Goal: Ask a question: Seek information or help from site administrators or community

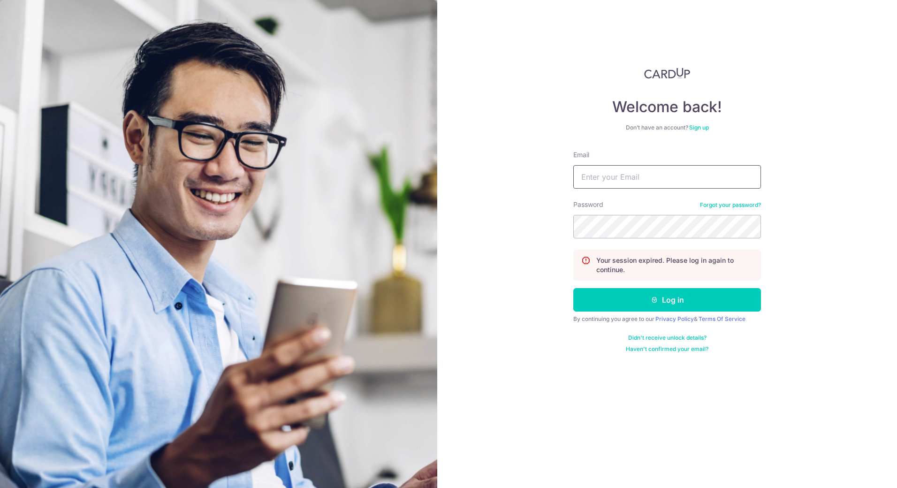
click at [637, 174] on input "Email" at bounding box center [667, 176] width 188 height 23
type input "[EMAIL_ADDRESS][DOMAIN_NAME]"
click at [573, 288] on button "Log in" at bounding box center [667, 299] width 188 height 23
click at [665, 296] on button "Log in" at bounding box center [667, 299] width 188 height 23
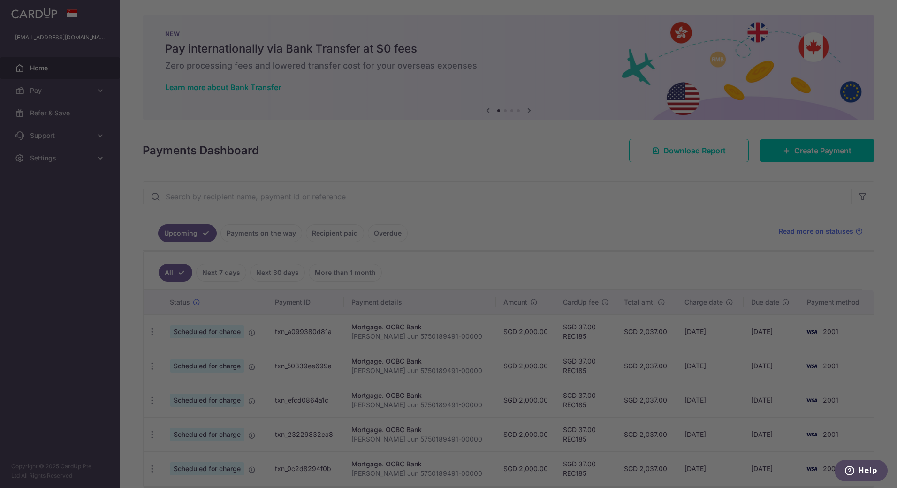
click at [677, 193] on div at bounding box center [453, 246] width 906 height 492
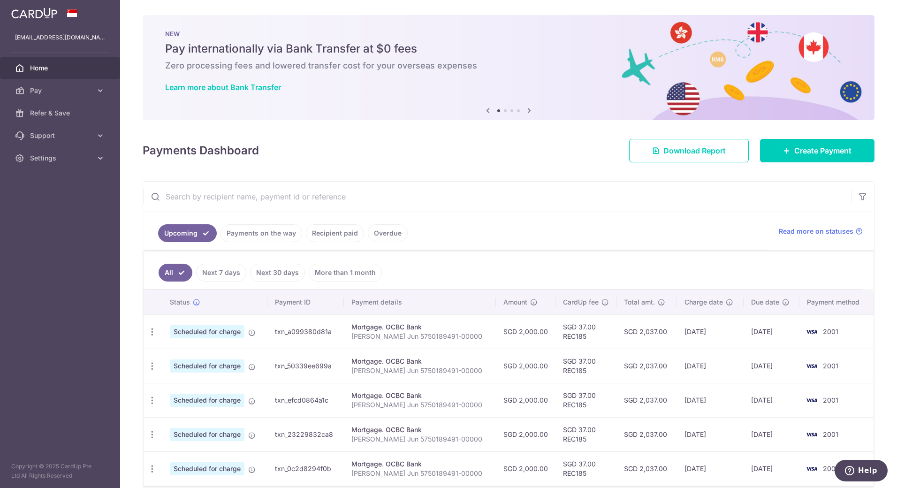
scroll to position [44, 0]
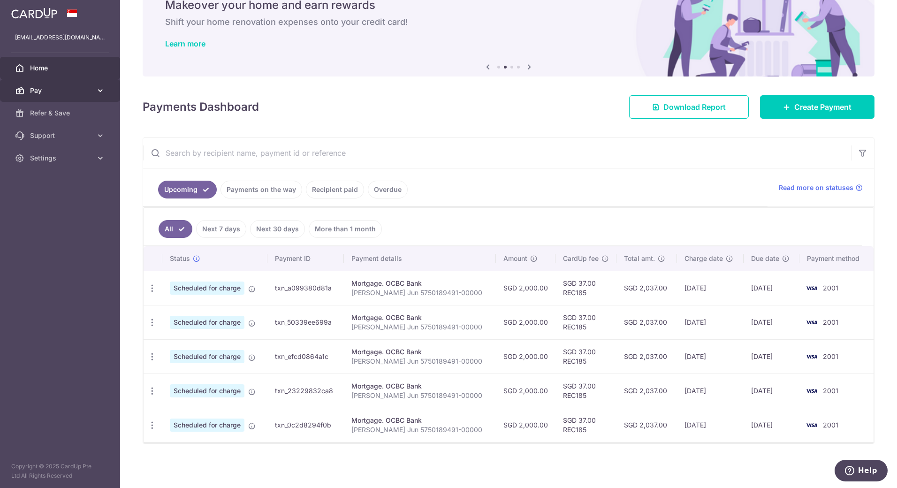
click at [92, 96] on link "Pay" at bounding box center [60, 90] width 120 height 23
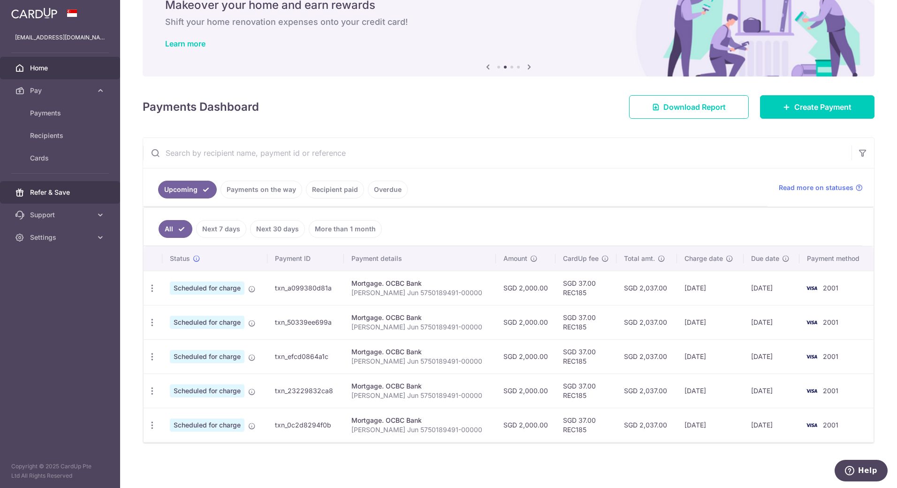
click at [90, 197] on link "Refer & Save" at bounding box center [60, 192] width 120 height 23
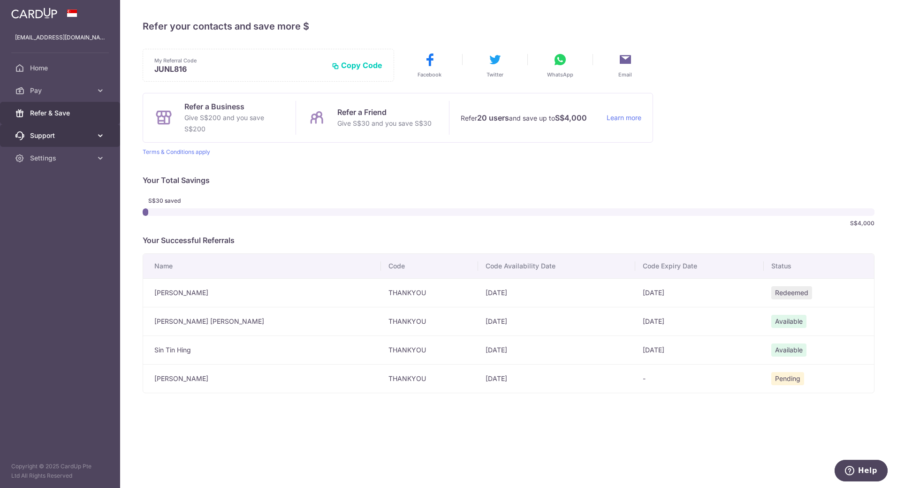
click at [102, 138] on icon at bounding box center [100, 135] width 9 height 9
click at [52, 178] on span "Contact Us" at bounding box center [61, 180] width 62 height 9
click at [97, 190] on link "Contact Us" at bounding box center [60, 180] width 120 height 23
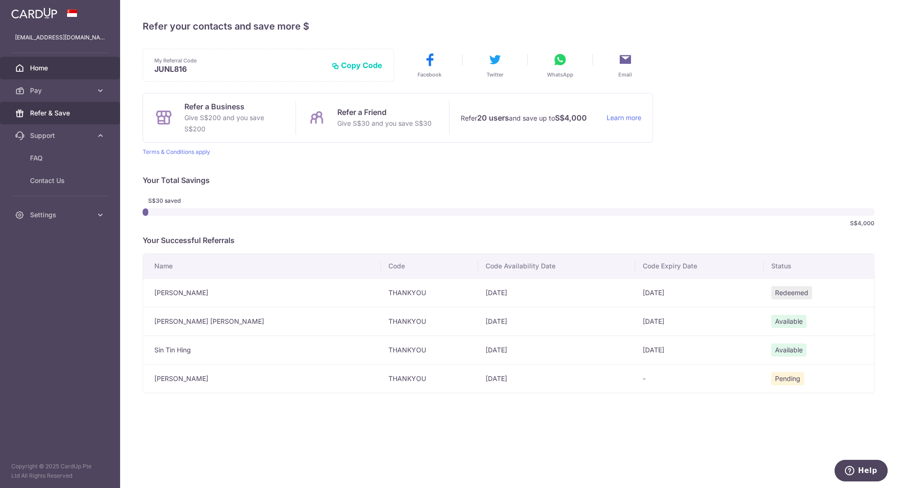
click at [42, 68] on span "Home" at bounding box center [61, 67] width 62 height 9
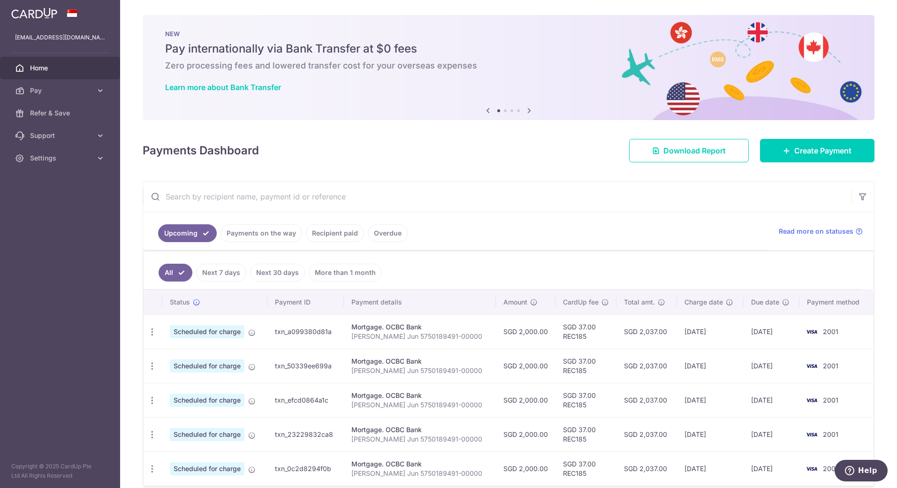
click at [54, 66] on span "Home" at bounding box center [61, 67] width 62 height 9
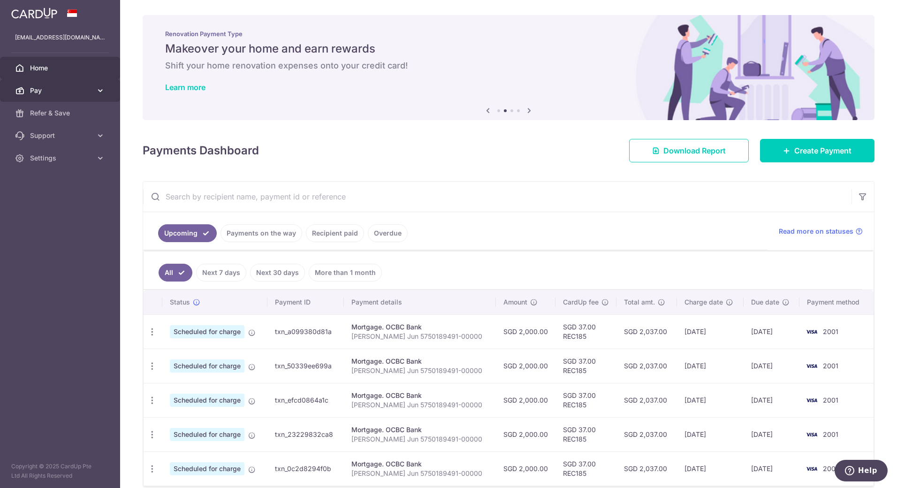
click at [43, 90] on span "Pay" at bounding box center [61, 90] width 62 height 9
click at [39, 71] on span "Home" at bounding box center [61, 67] width 62 height 9
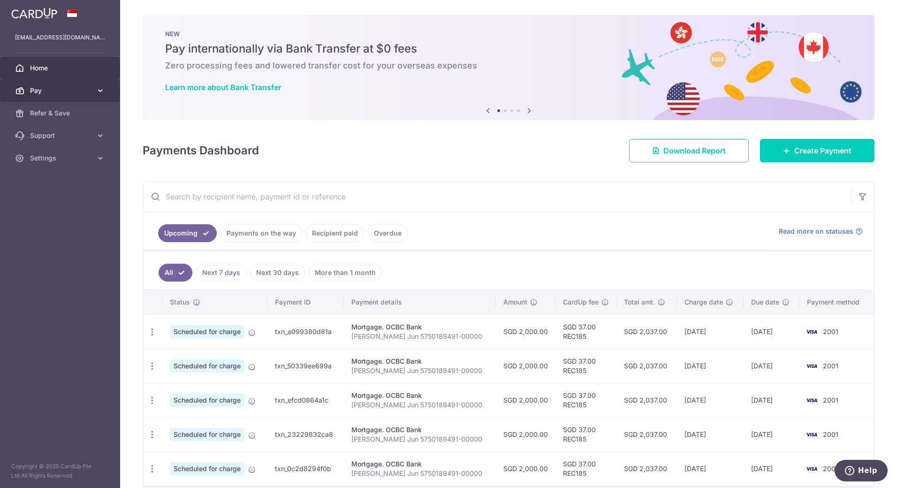
click at [46, 90] on span "Pay" at bounding box center [61, 90] width 62 height 9
click at [60, 274] on aside "liangjun1126@gmail.com Home Pay Payments Recipients Cards Refer & Save Support …" at bounding box center [60, 244] width 120 height 488
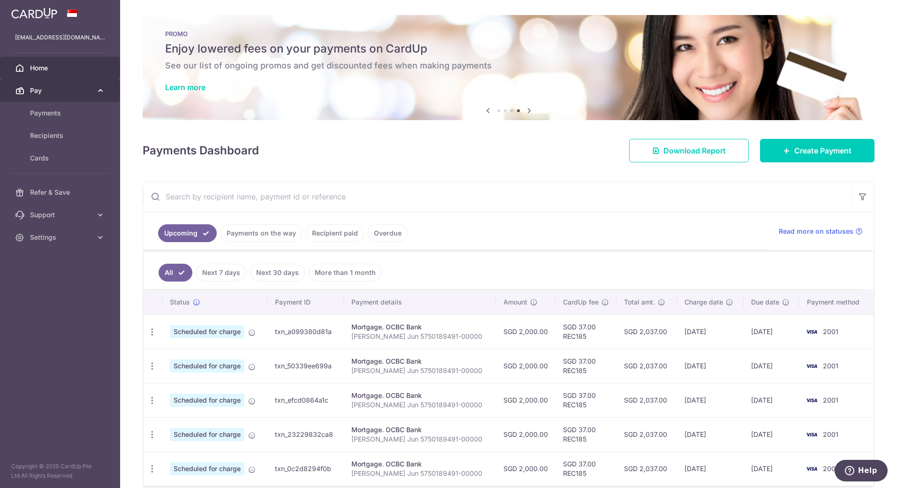
click at [48, 92] on span "Pay" at bounding box center [61, 90] width 62 height 9
click at [49, 64] on span "Home" at bounding box center [61, 67] width 62 height 9
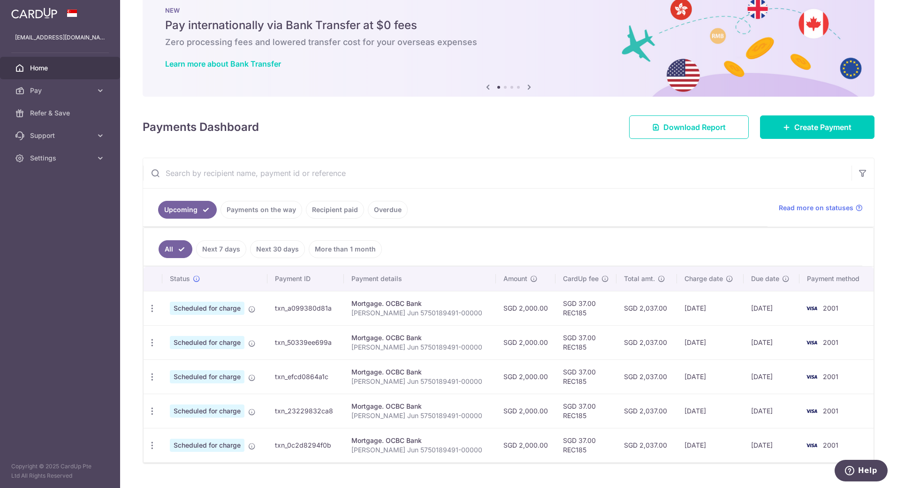
scroll to position [44, 0]
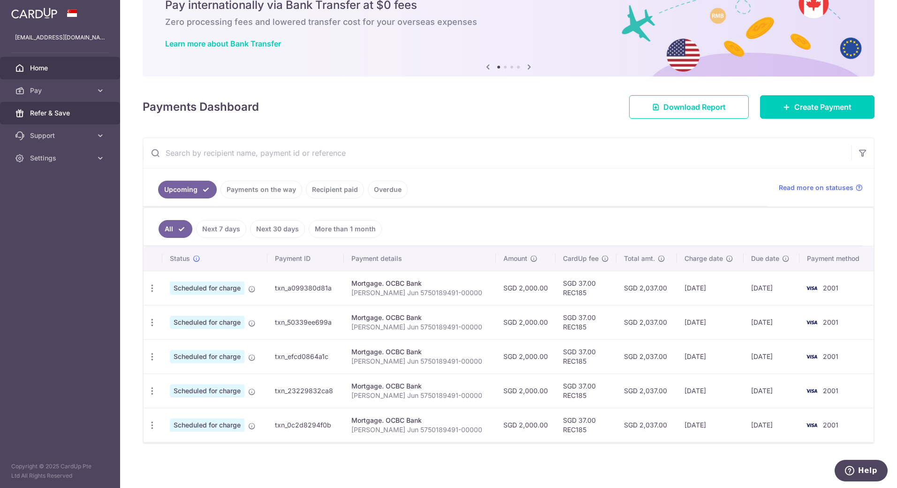
click at [51, 109] on span "Refer & Save" at bounding box center [61, 112] width 62 height 9
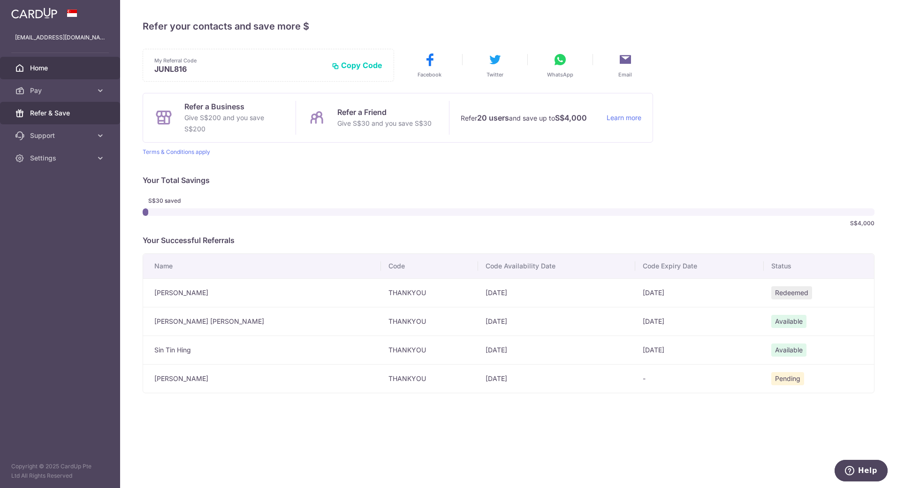
click at [36, 68] on span "Home" at bounding box center [61, 67] width 62 height 9
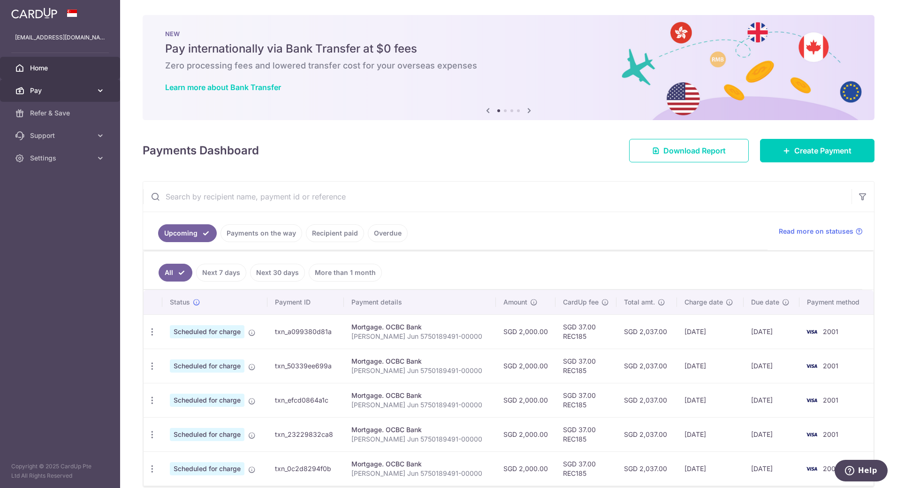
click at [99, 90] on icon at bounding box center [100, 90] width 9 height 9
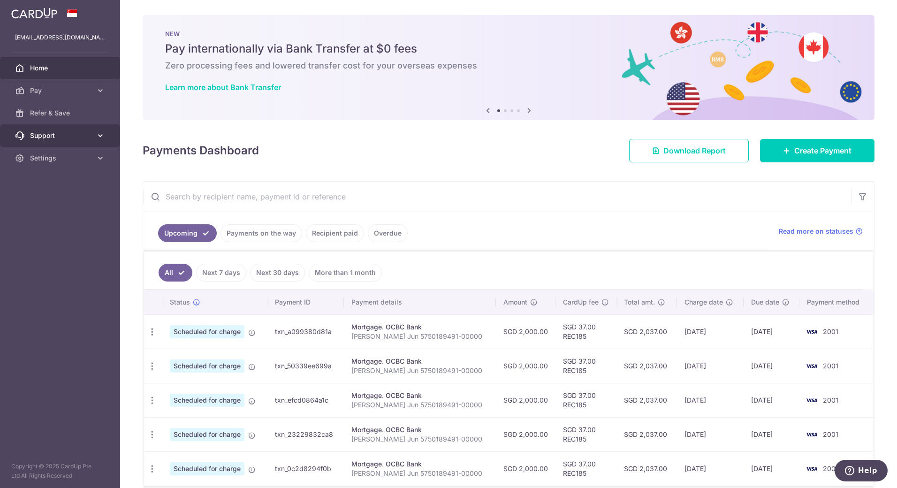
click at [97, 135] on icon at bounding box center [100, 135] width 9 height 9
click at [38, 153] on span "FAQ" at bounding box center [61, 157] width 62 height 9
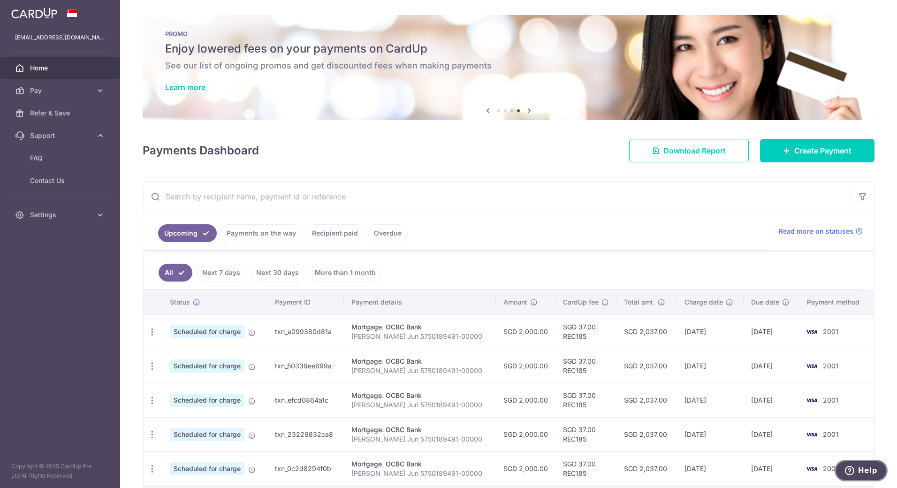
click at [864, 469] on span "Help" at bounding box center [867, 470] width 19 height 8
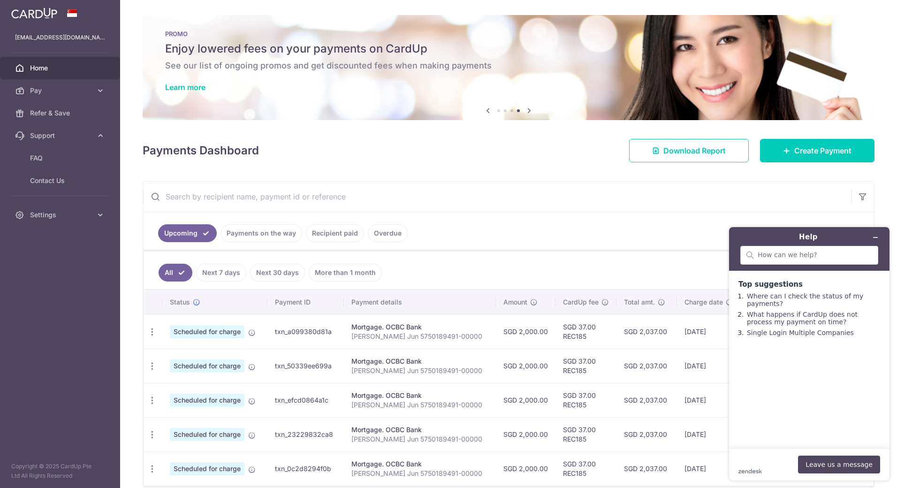
click at [755, 449] on footer "zendesk .cls-1{fill:#03363d;} Leave us a message" at bounding box center [809, 464] width 160 height 32
click at [758, 463] on div "zendesk .cls-1{fill:#03363d;} Leave us a message" at bounding box center [809, 464] width 142 height 18
click at [817, 459] on button "Leave us a message" at bounding box center [839, 464] width 82 height 18
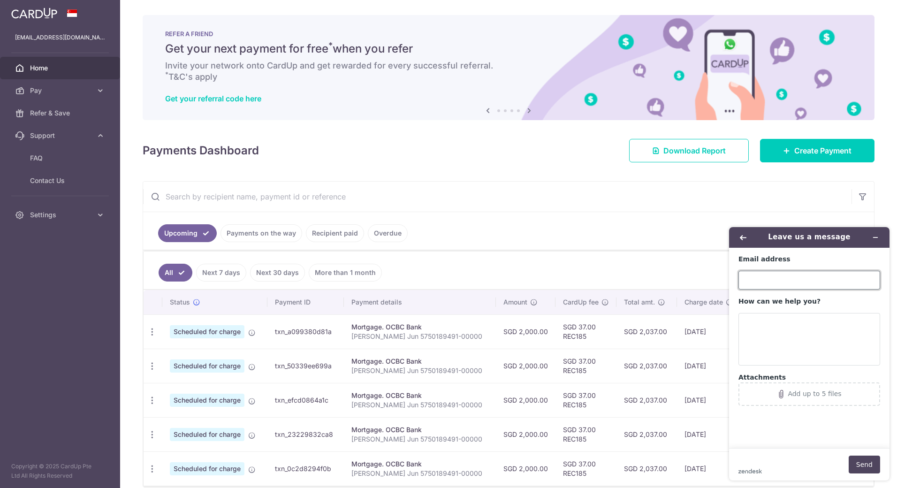
click at [759, 277] on input "Email address" at bounding box center [809, 280] width 142 height 19
click at [760, 272] on input "Email address" at bounding box center [809, 280] width 142 height 19
type input "l"
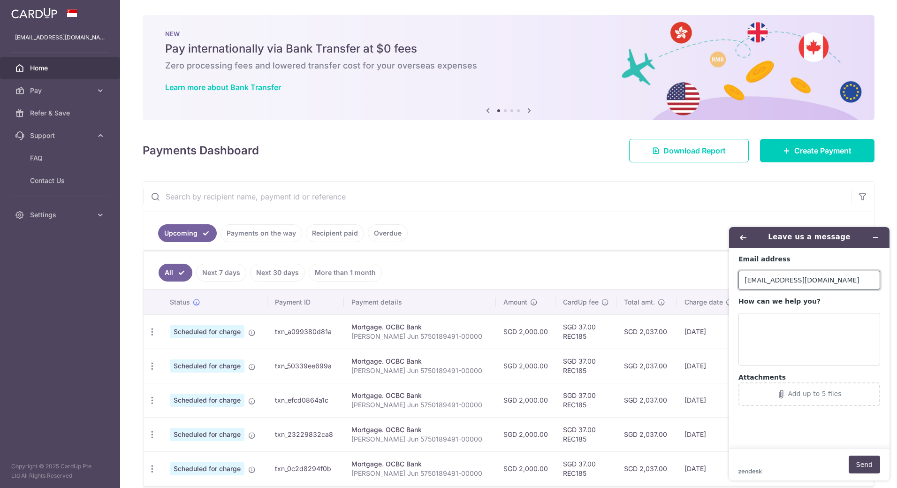
type input "[EMAIL_ADDRESS][DOMAIN_NAME]"
click at [736, 325] on main "Email address [EMAIL_ADDRESS][DOMAIN_NAME] How can we help you? Attachments Add…" at bounding box center [809, 348] width 153 height 200
click at [767, 322] on textarea "How can we help you?" at bounding box center [809, 339] width 142 height 53
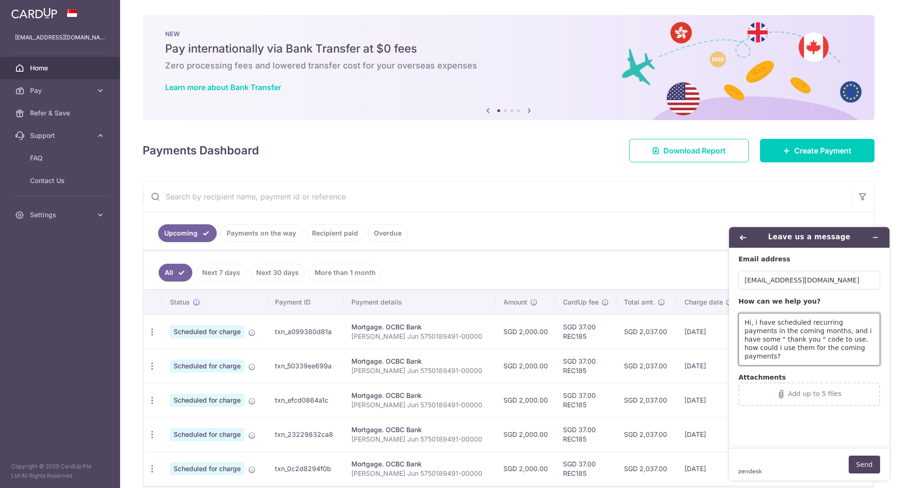
scroll to position [3, 0]
type textarea "Hi, i have scheduled recurring payments in the coming months, and i have some "…"
click at [861, 468] on button "Send" at bounding box center [863, 464] width 31 height 18
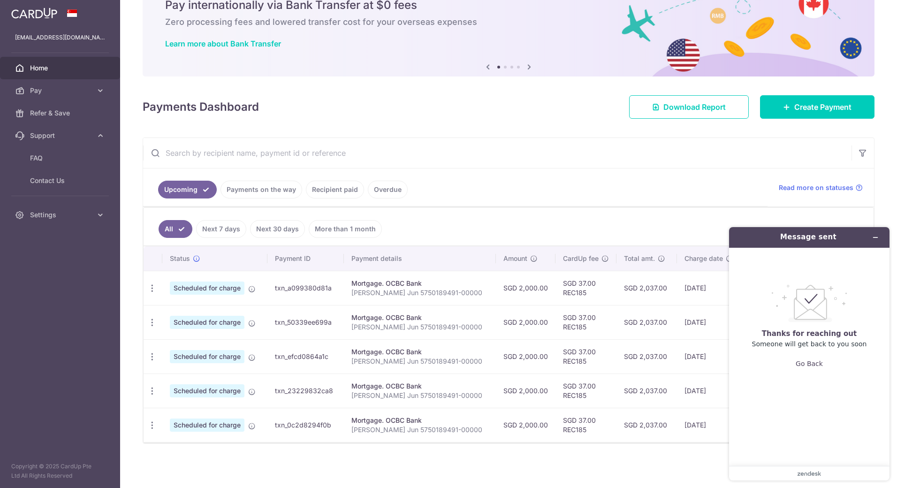
scroll to position [0, 0]
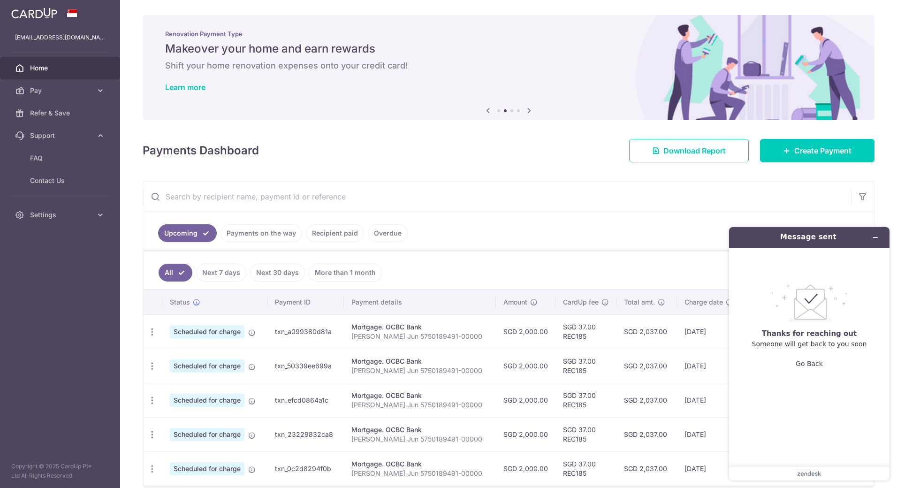
click at [213, 272] on link "Next 7 days" at bounding box center [221, 273] width 50 height 18
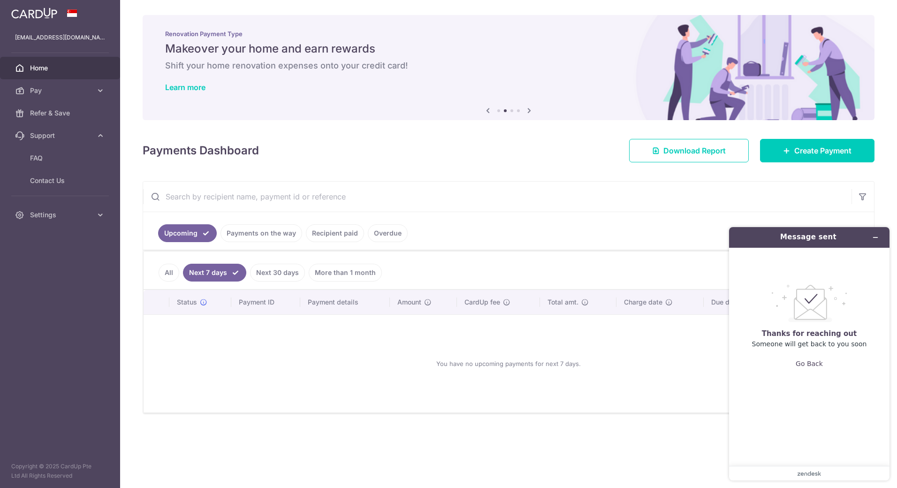
click at [260, 235] on link "Payments on the way" at bounding box center [261, 233] width 82 height 18
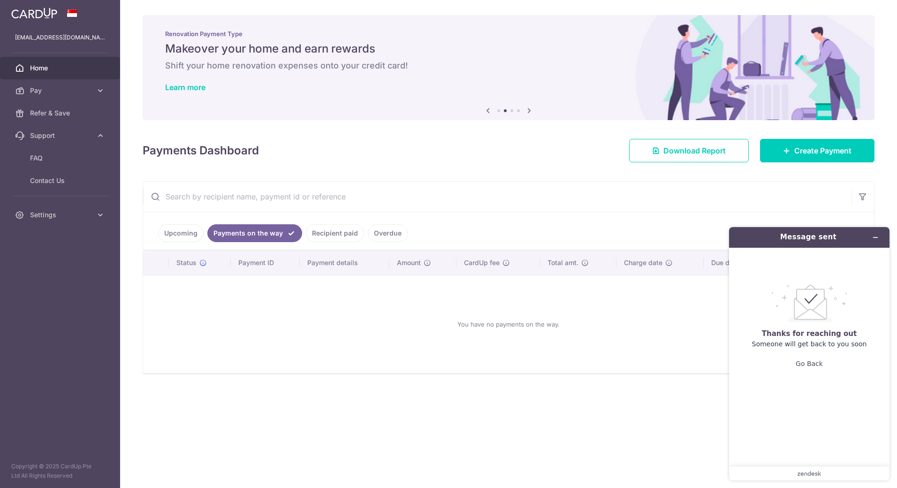
click at [332, 232] on link "Recipient paid" at bounding box center [335, 233] width 58 height 18
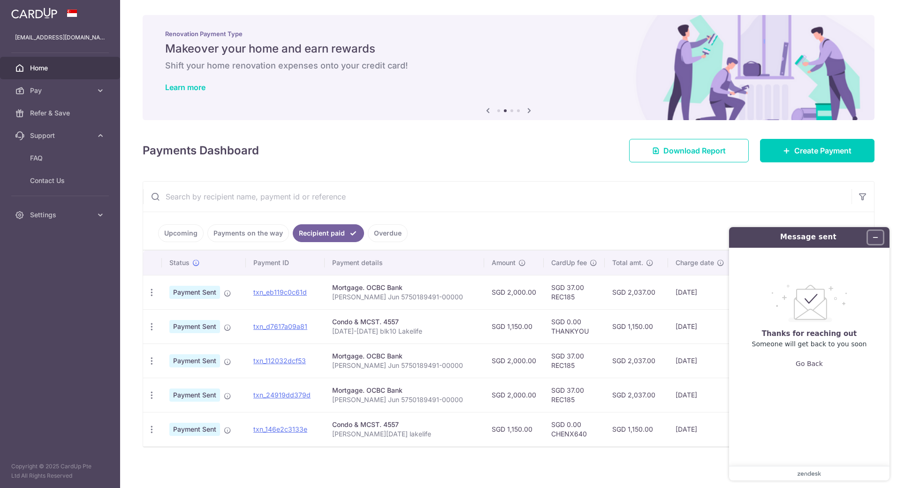
click at [876, 237] on icon "Minimize widget" at bounding box center [875, 237] width 7 height 7
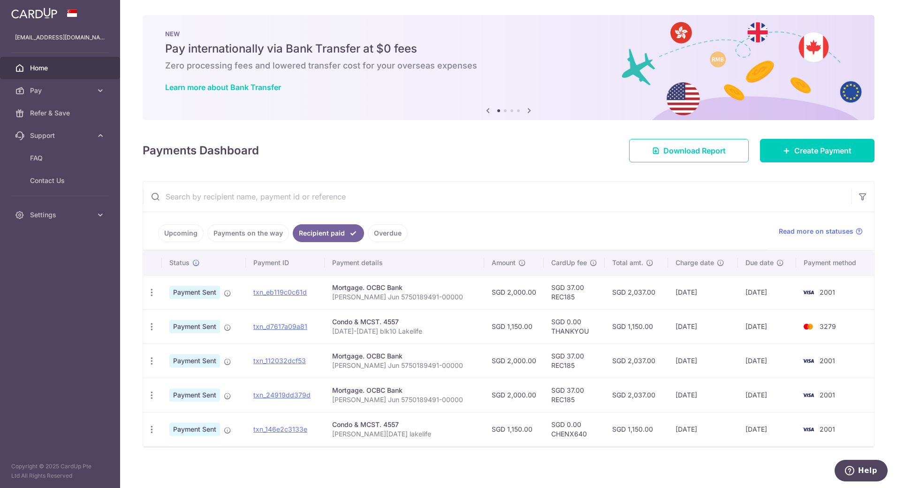
click at [36, 68] on span "Home" at bounding box center [61, 67] width 62 height 9
